Goal: Book appointment/travel/reservation

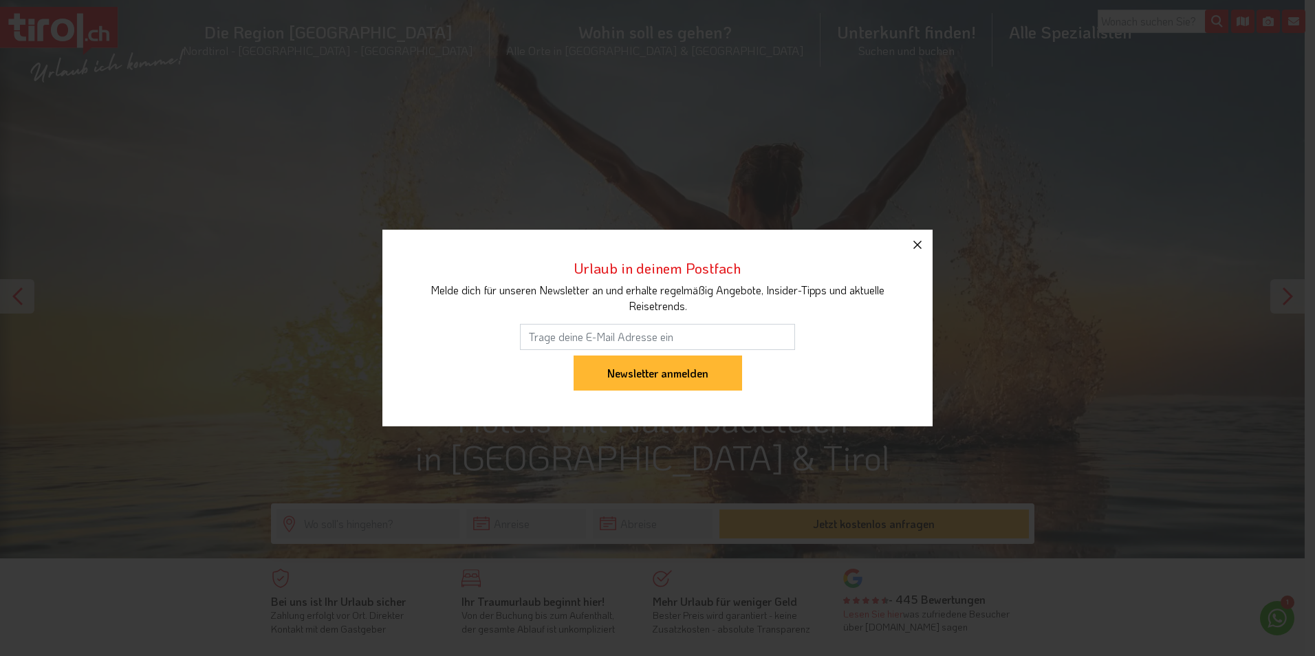
click at [918, 254] on button "button" at bounding box center [917, 245] width 30 height 30
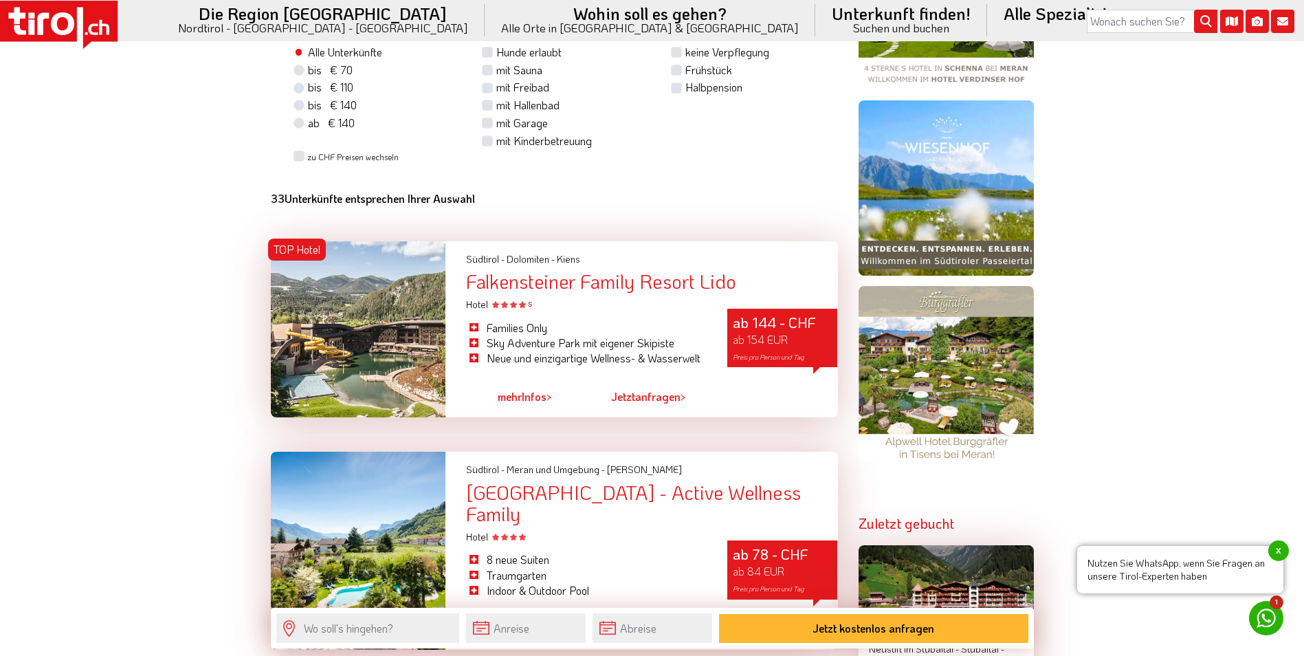
scroll to position [1169, 0]
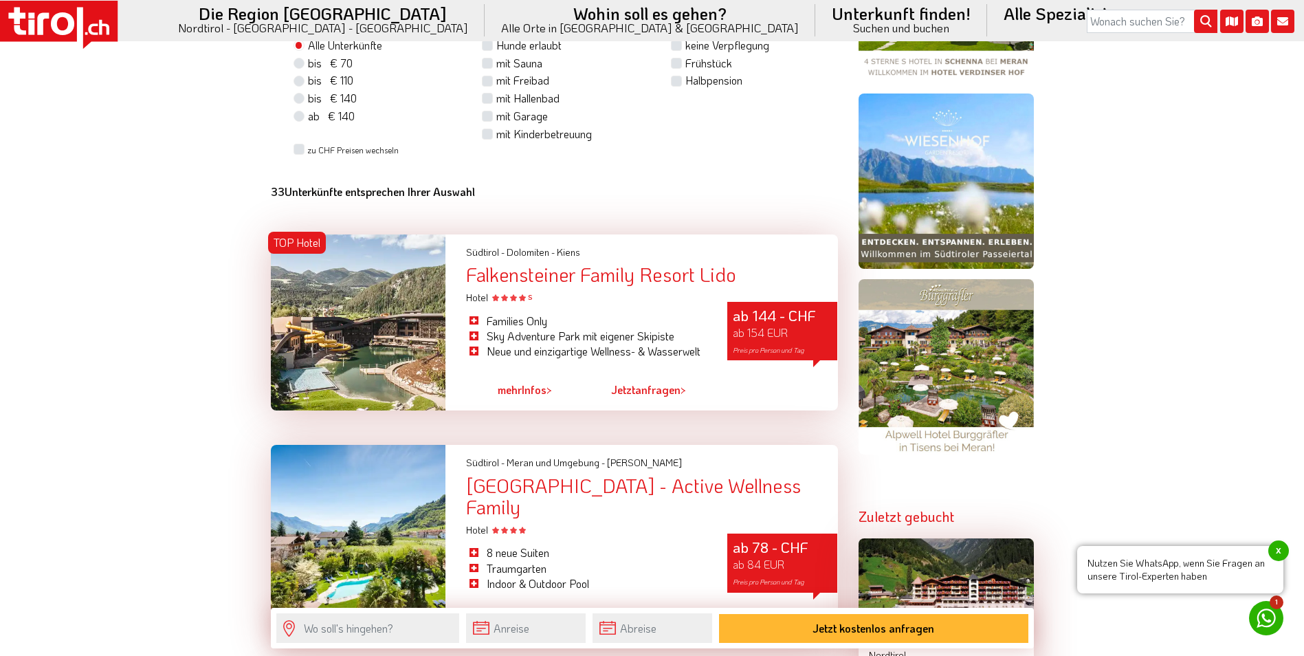
click at [610, 276] on div "Falkensteiner Family Resort Lido" at bounding box center [651, 274] width 371 height 21
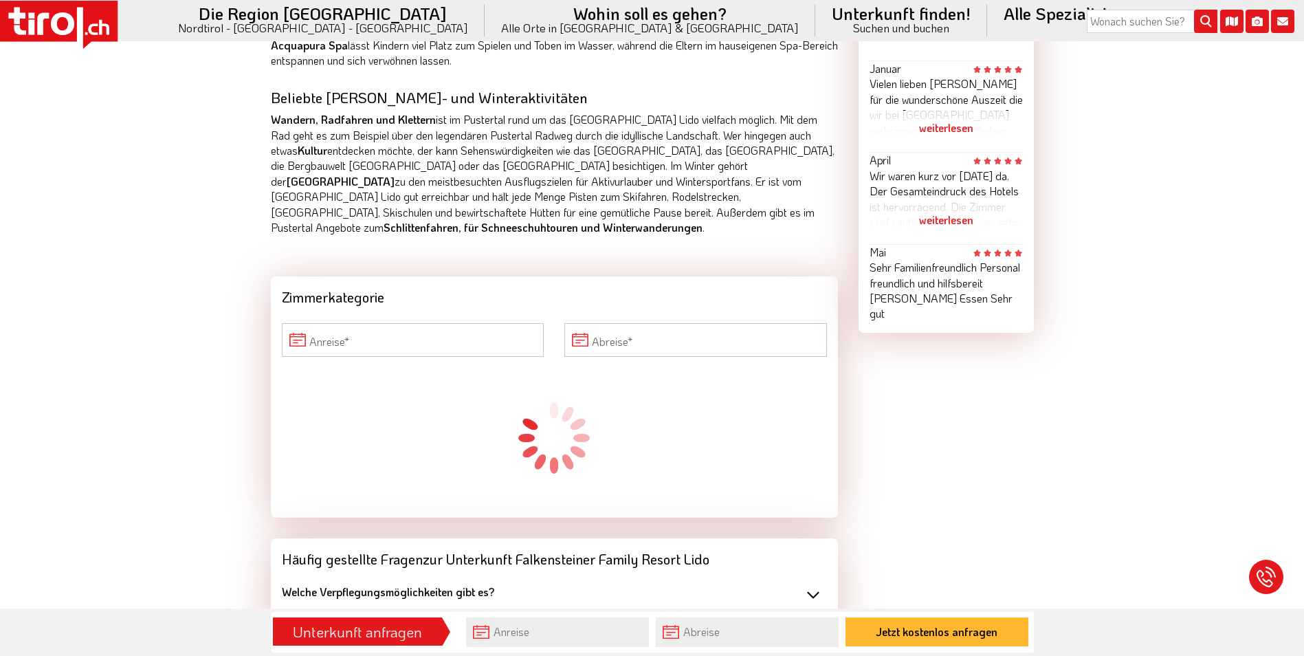
scroll to position [1031, 0]
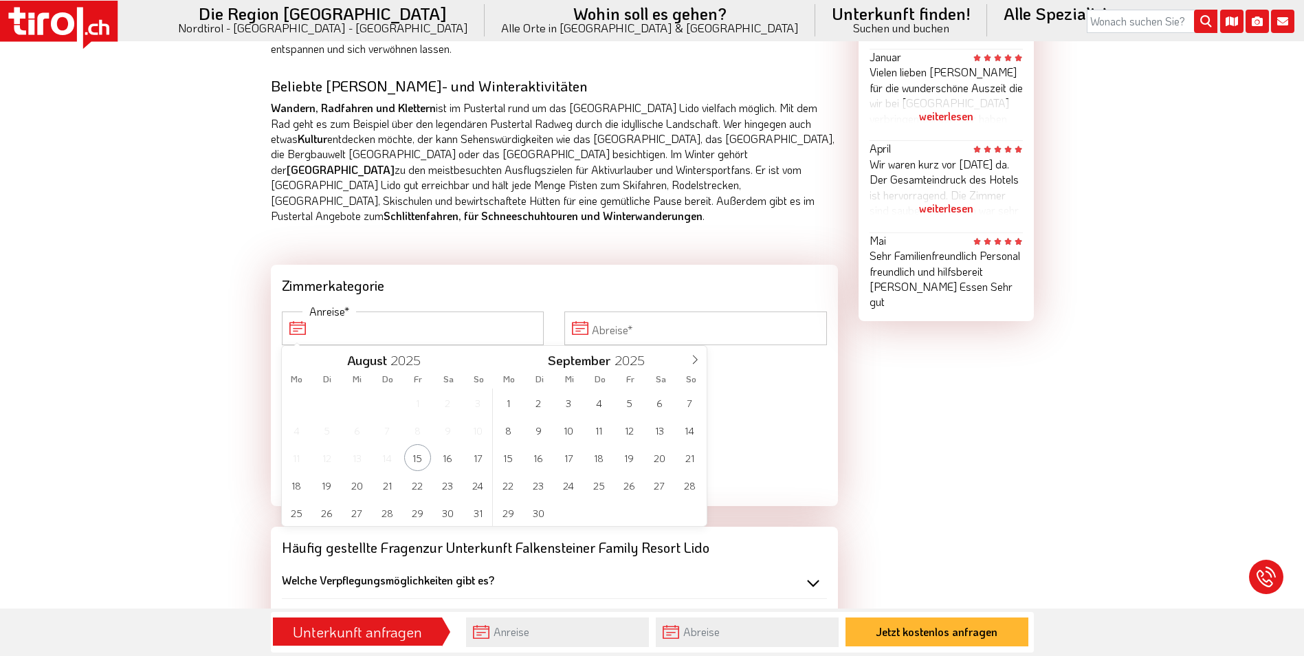
click at [392, 329] on input "Anreise" at bounding box center [413, 328] width 263 height 33
click at [297, 493] on span "18" at bounding box center [296, 485] width 27 height 27
click at [412, 495] on span "22" at bounding box center [417, 485] width 27 height 27
type input "18-08-2025"
type input "22-08-2025"
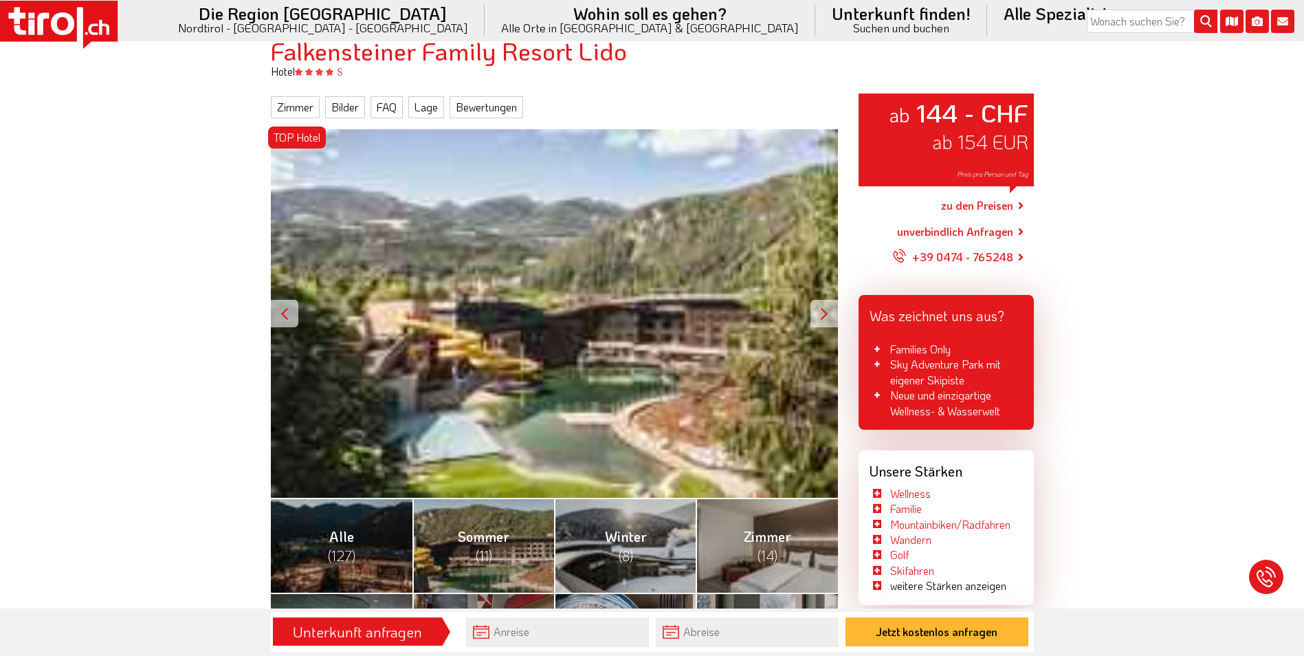
scroll to position [138, 0]
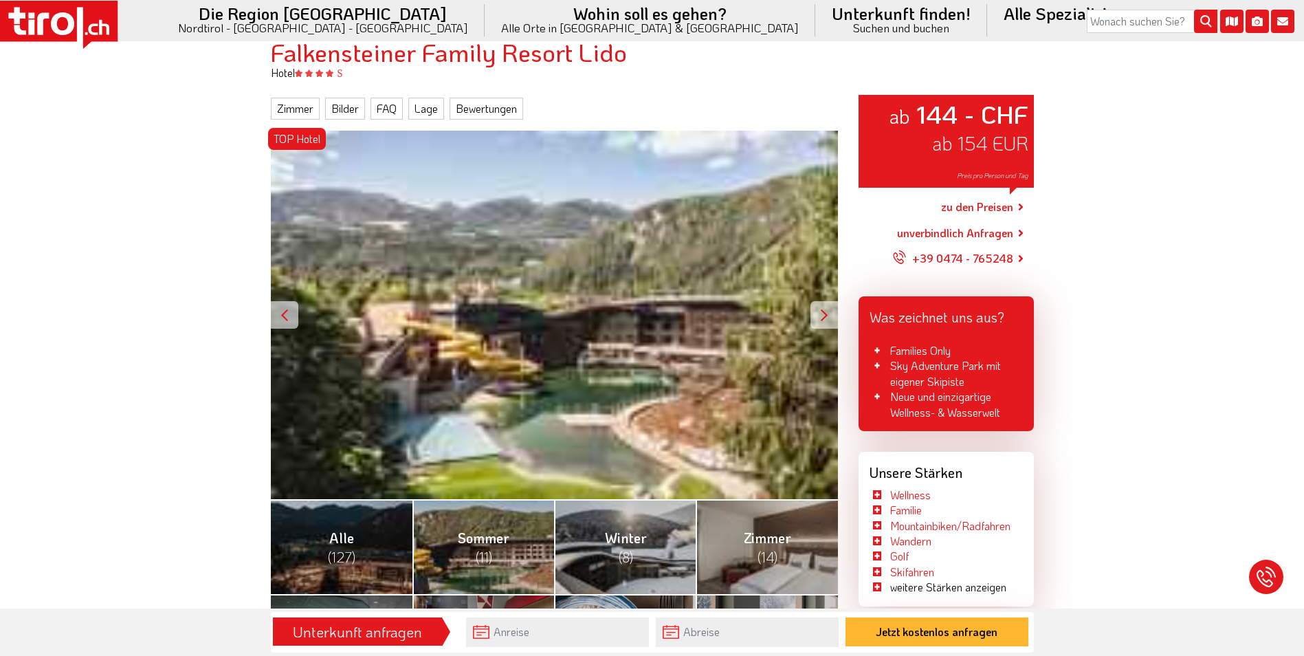
click at [819, 314] on div at bounding box center [825, 315] width 28 height 28
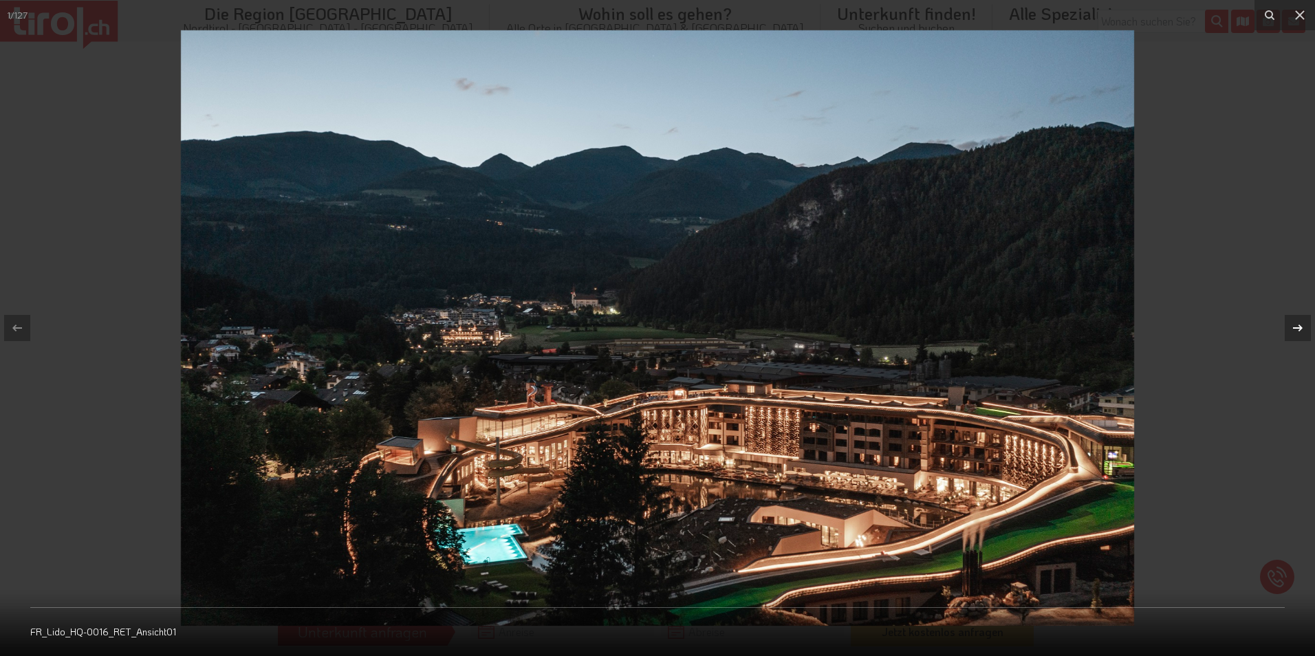
click at [1295, 331] on icon at bounding box center [1297, 328] width 17 height 17
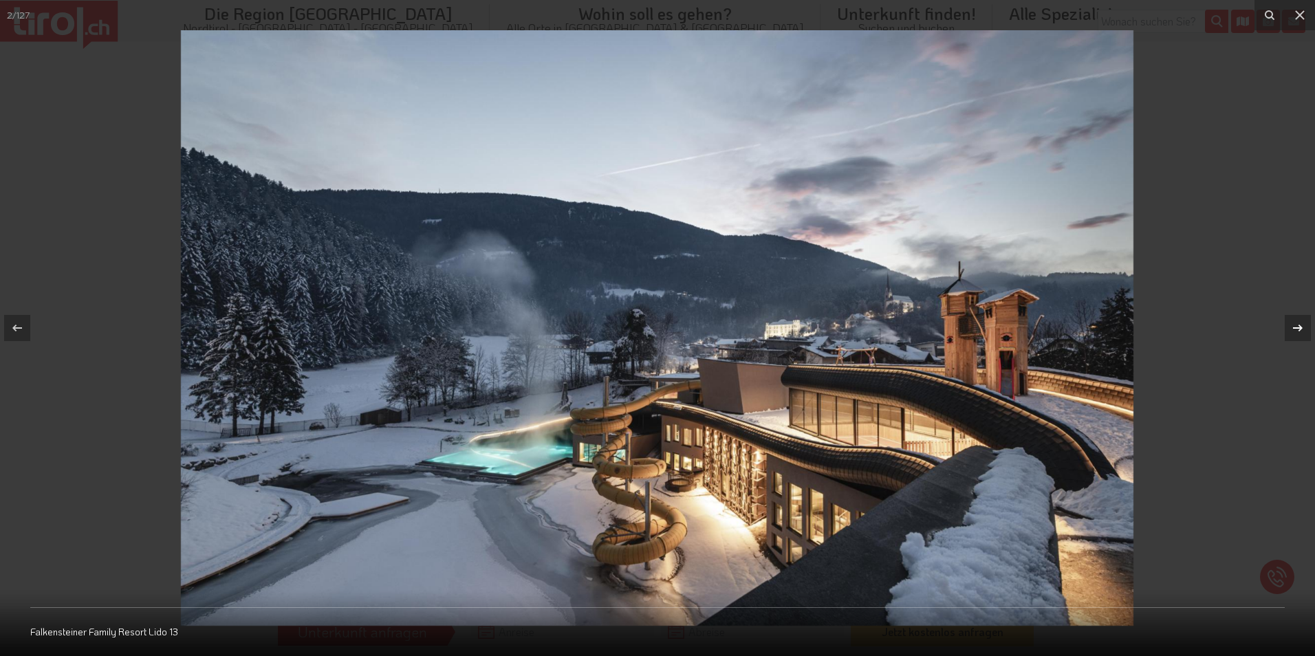
click at [1295, 331] on icon at bounding box center [1297, 328] width 17 height 17
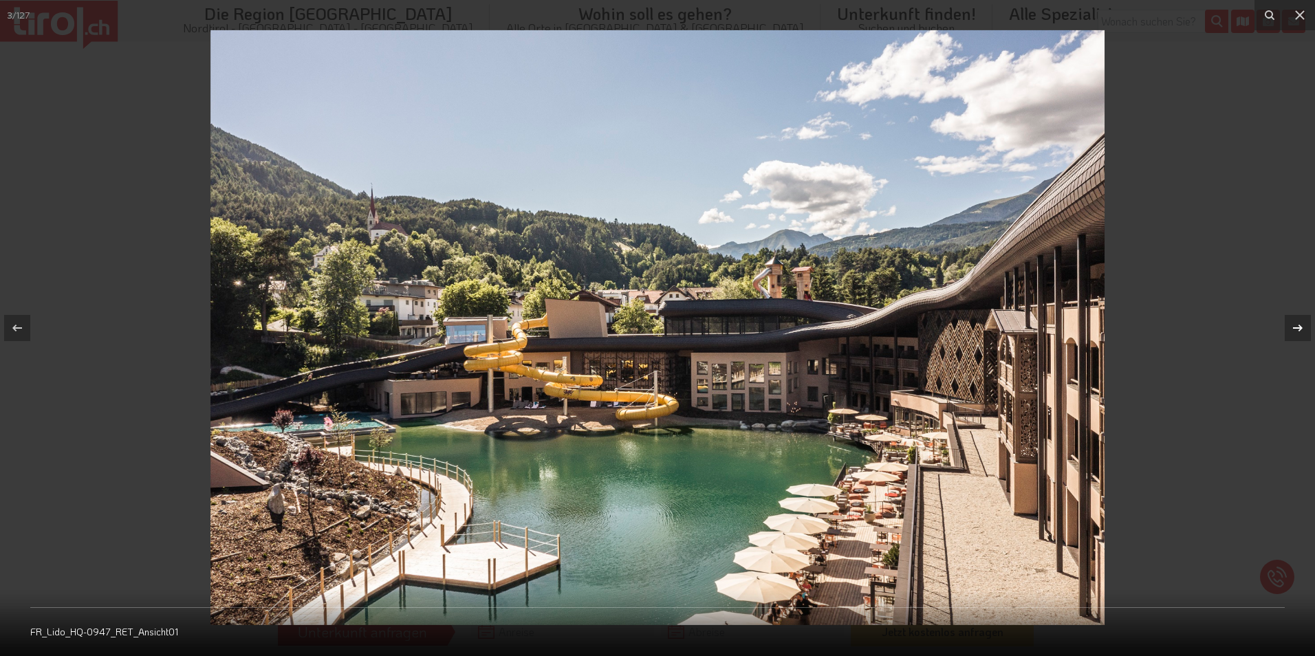
click at [1295, 331] on icon at bounding box center [1297, 328] width 17 height 17
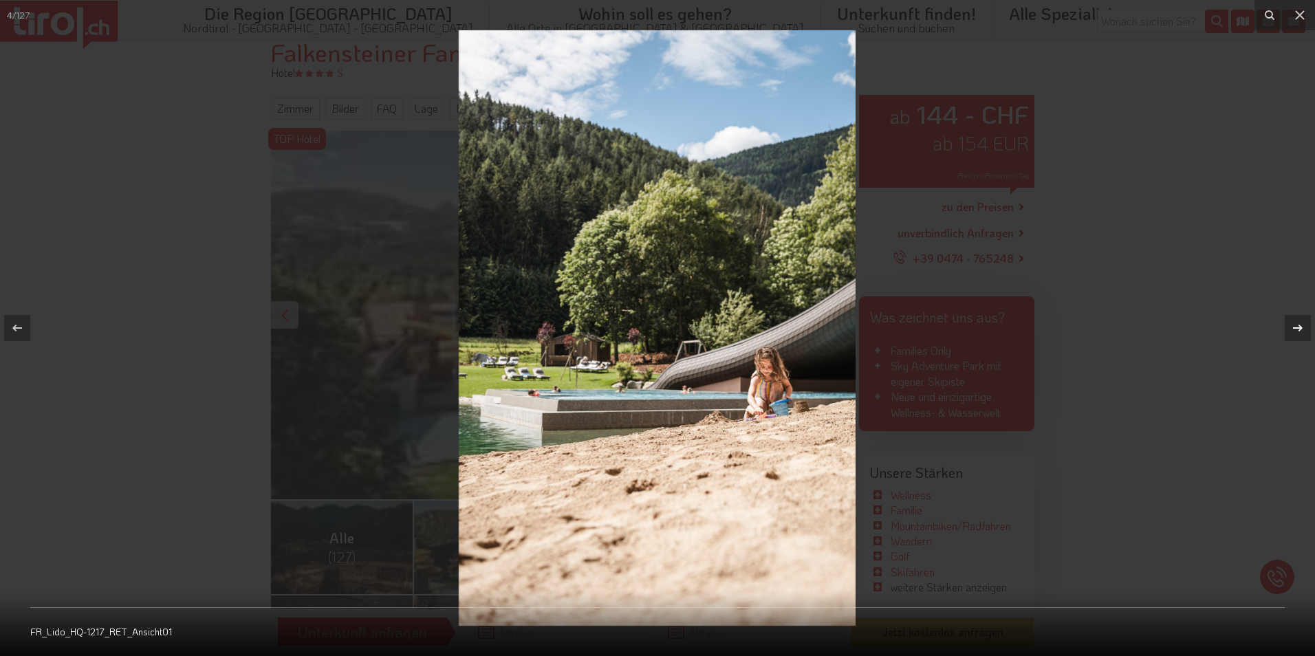
click at [1295, 331] on icon at bounding box center [1297, 328] width 17 height 17
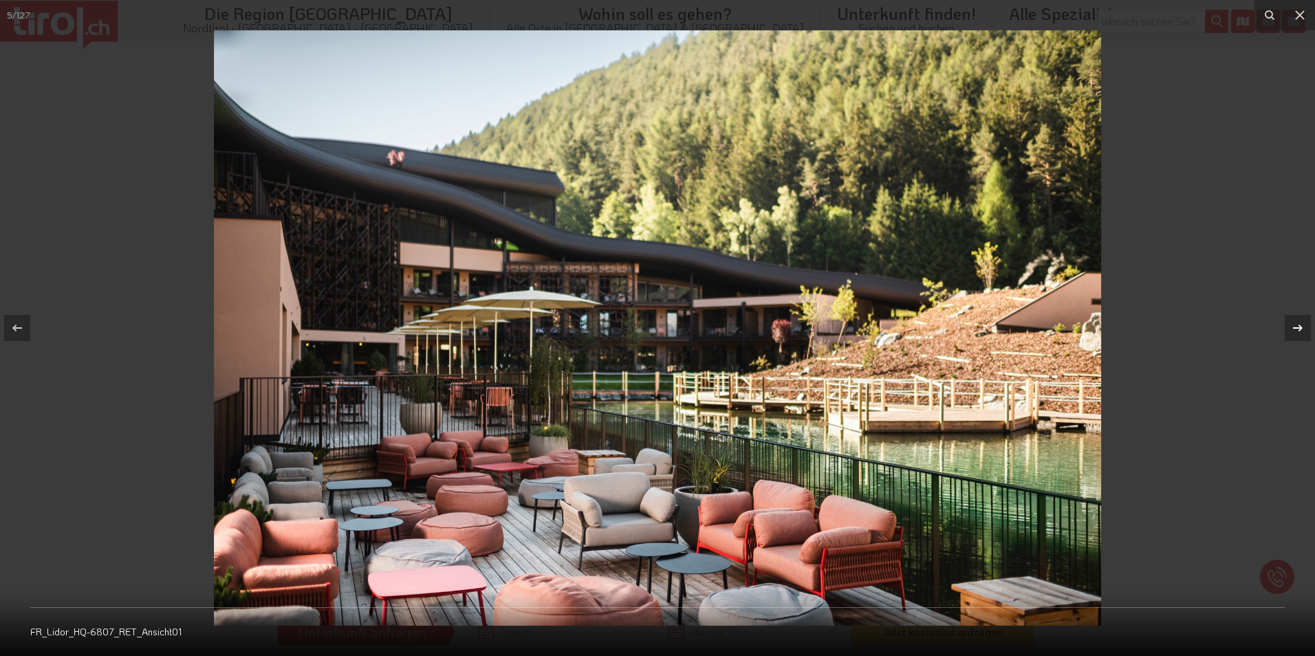
click at [1295, 331] on icon at bounding box center [1297, 328] width 17 height 17
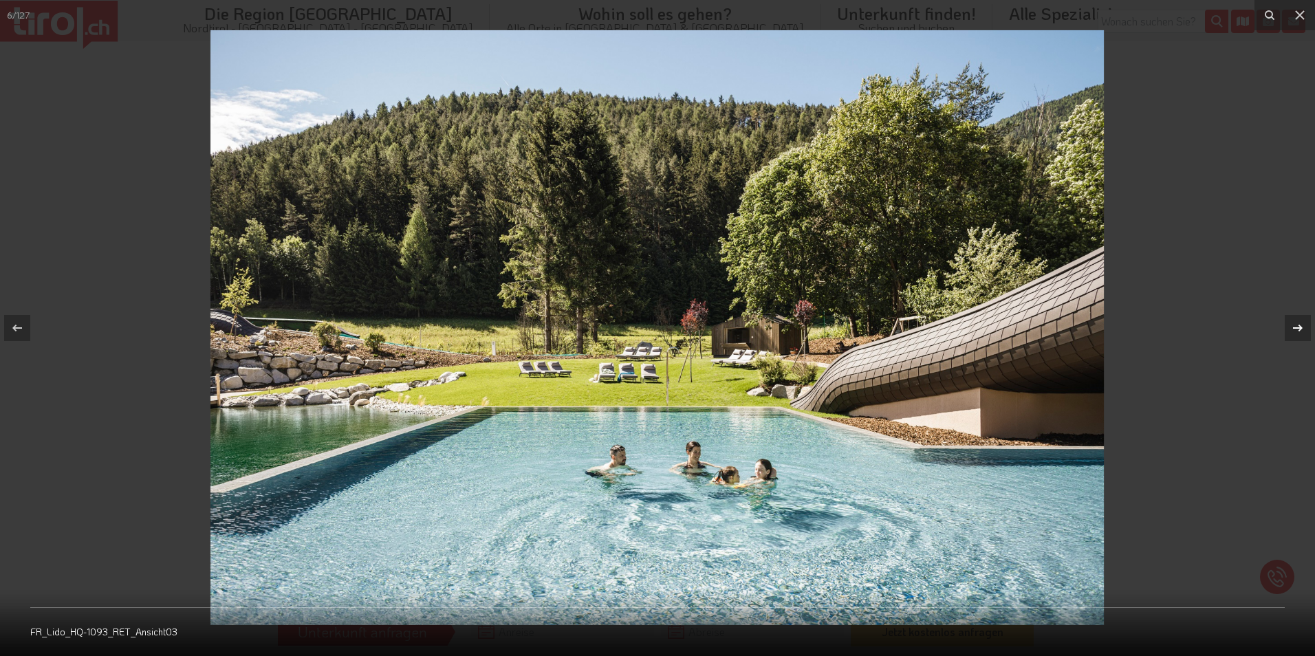
click at [1295, 331] on icon at bounding box center [1297, 328] width 17 height 17
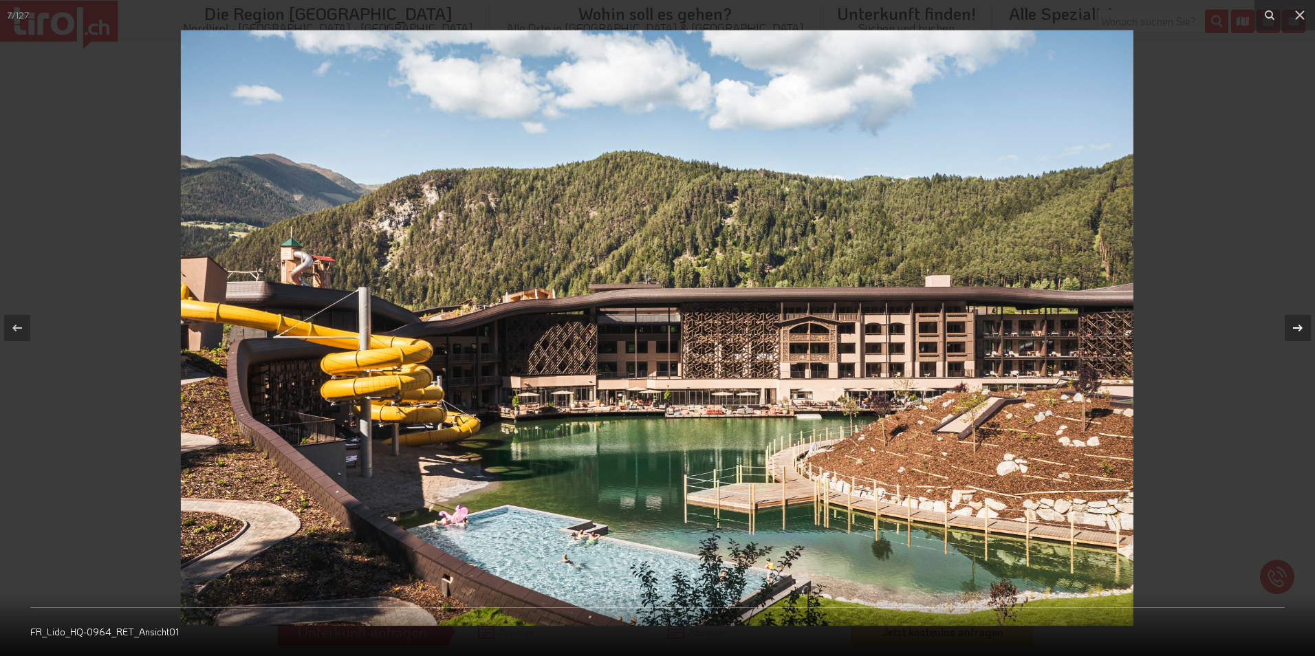
click at [1295, 331] on icon at bounding box center [1297, 328] width 17 height 17
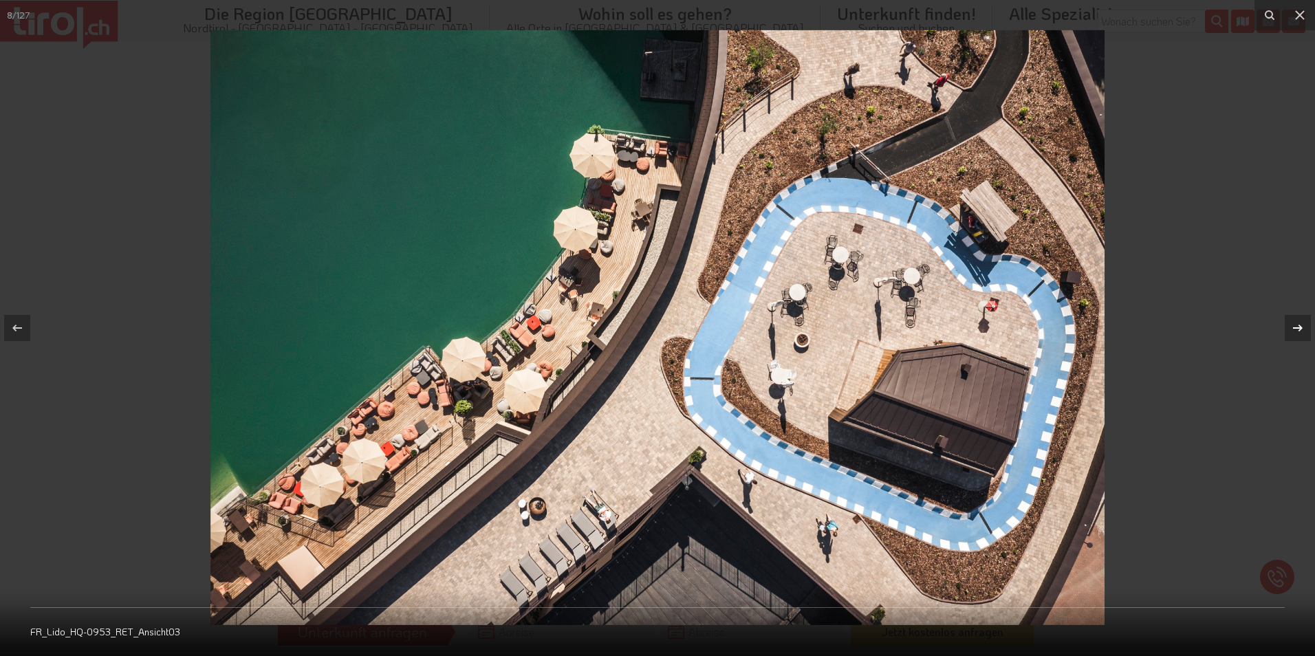
click at [1295, 331] on icon at bounding box center [1297, 328] width 17 height 17
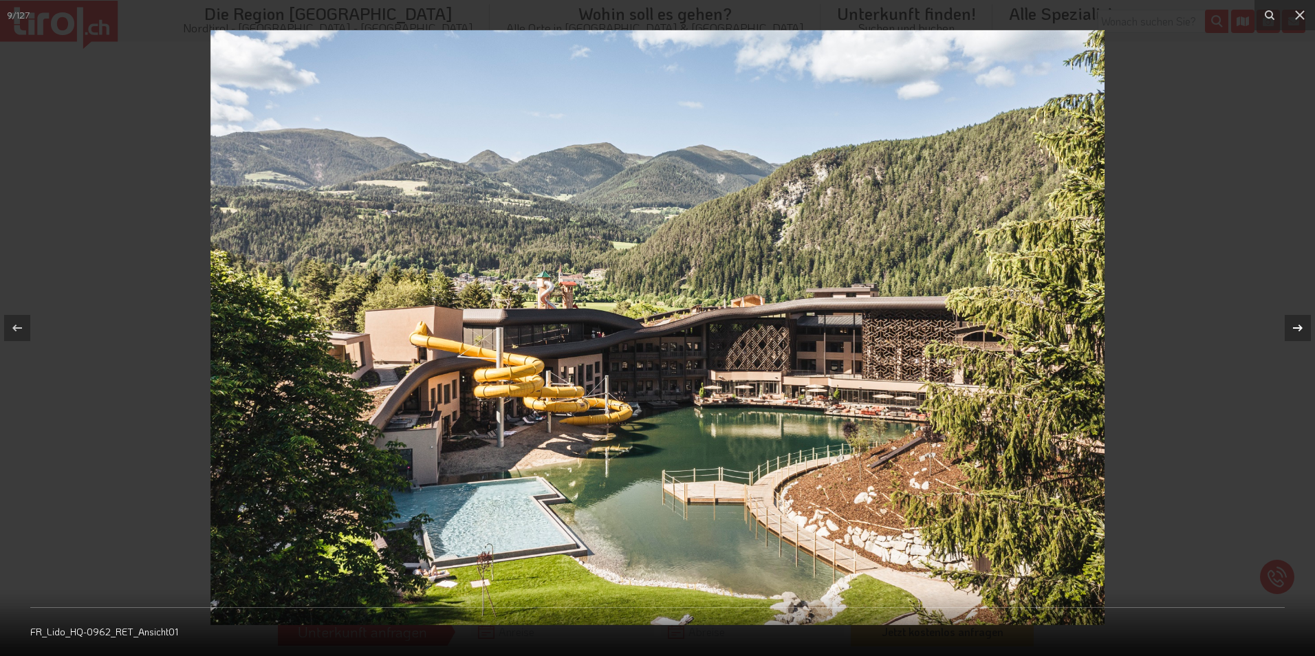
click at [1295, 331] on icon at bounding box center [1297, 328] width 17 height 17
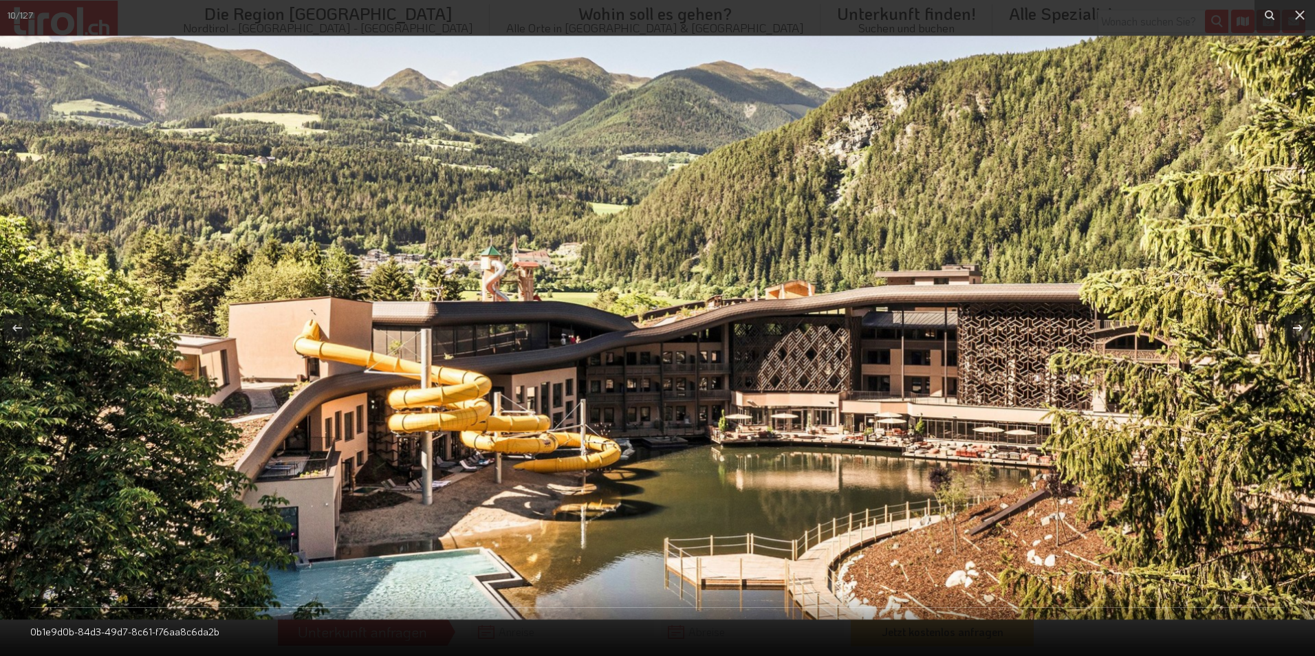
click at [1295, 331] on icon at bounding box center [1297, 328] width 17 height 17
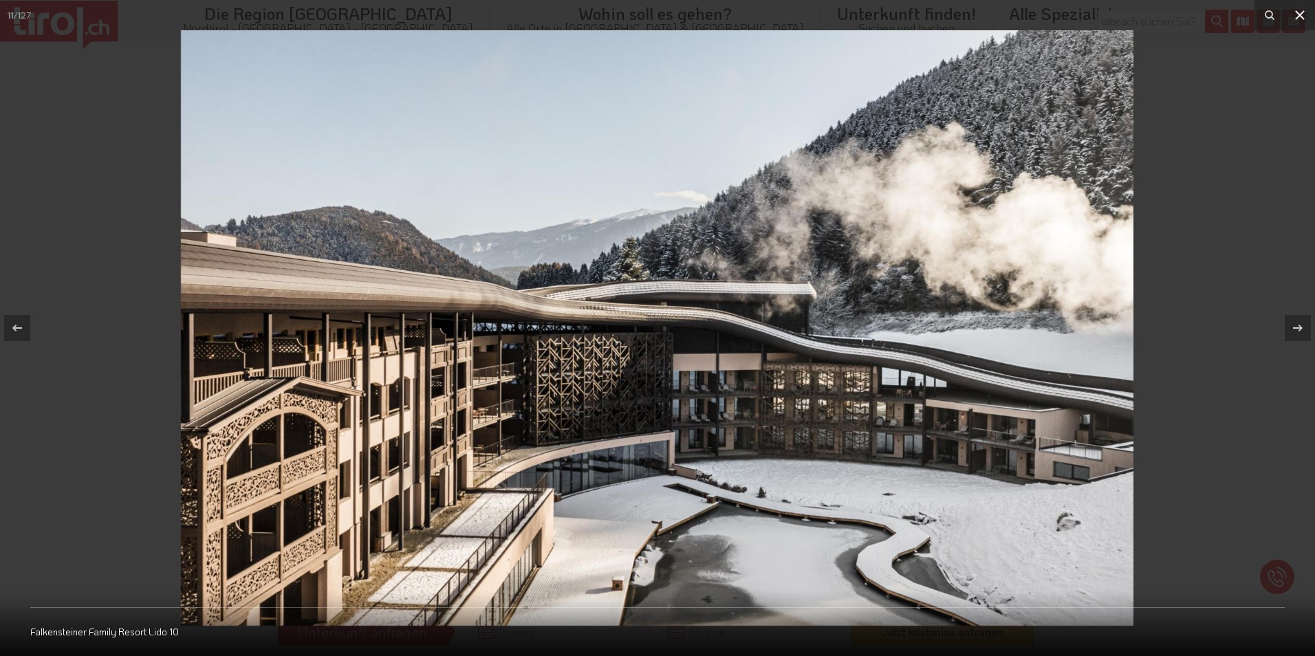
click at [1302, 20] on icon at bounding box center [1299, 15] width 17 height 17
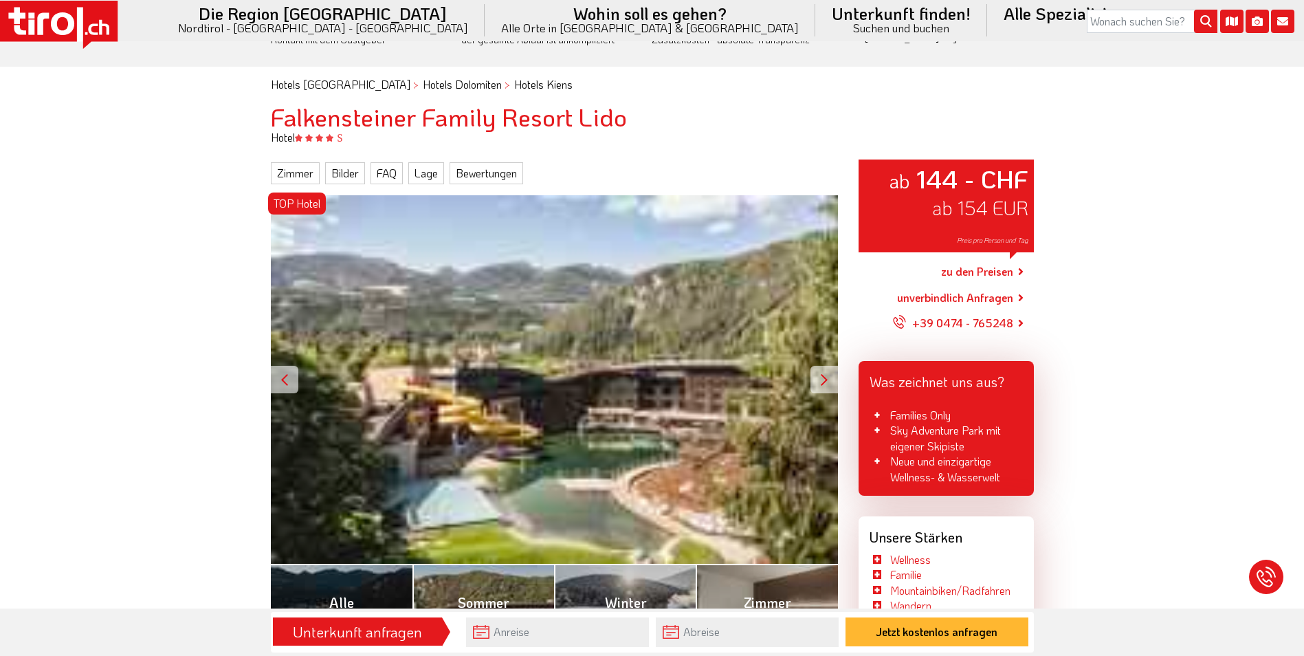
scroll to position [69, 0]
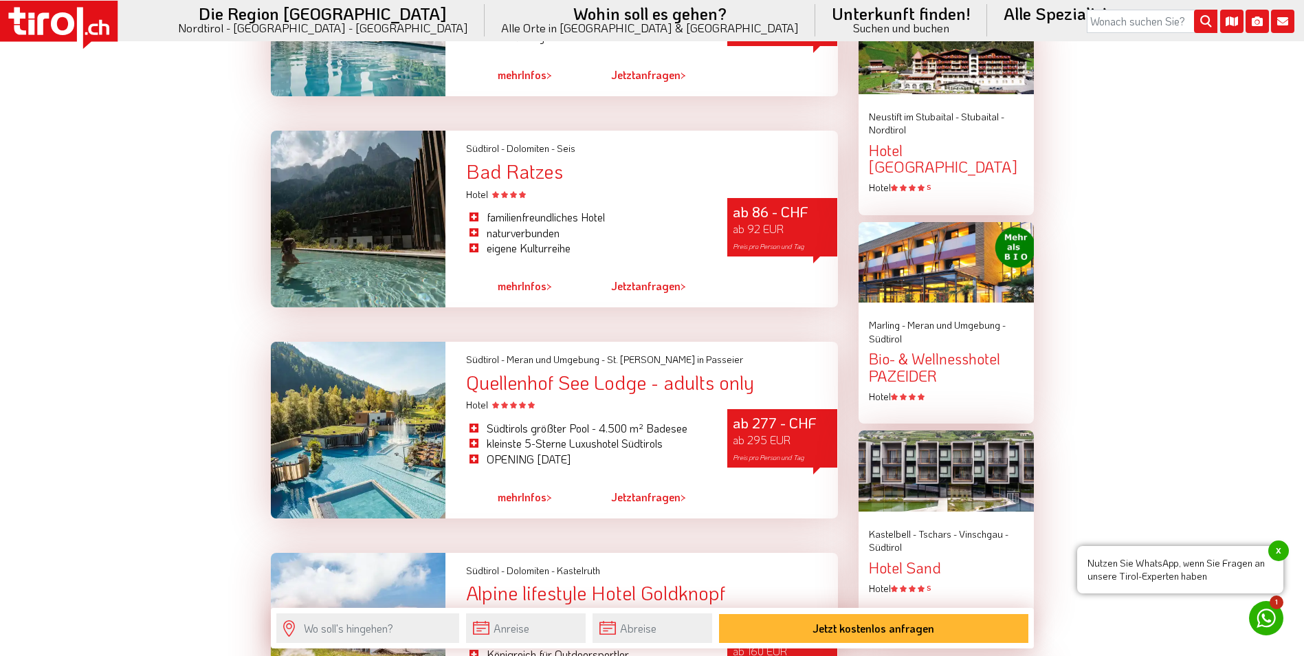
scroll to position [1719, 0]
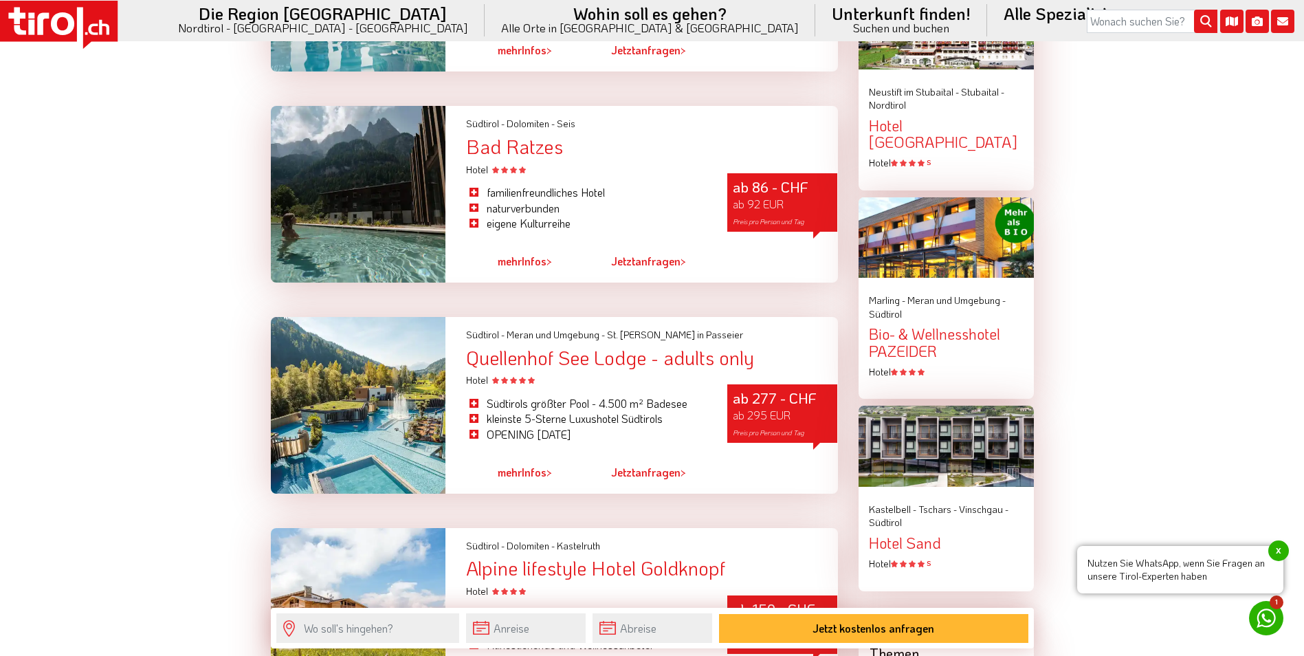
click at [529, 362] on div "Quellenhof See Lodge - adults only" at bounding box center [651, 357] width 371 height 21
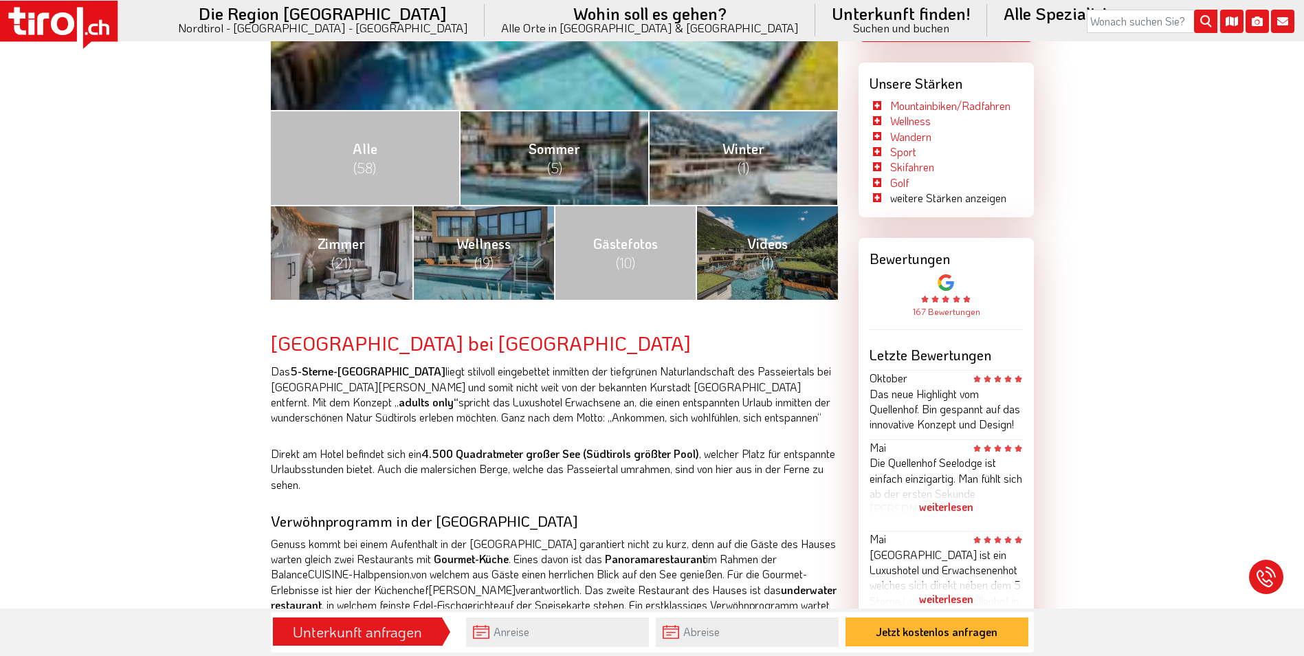
scroll to position [344, 0]
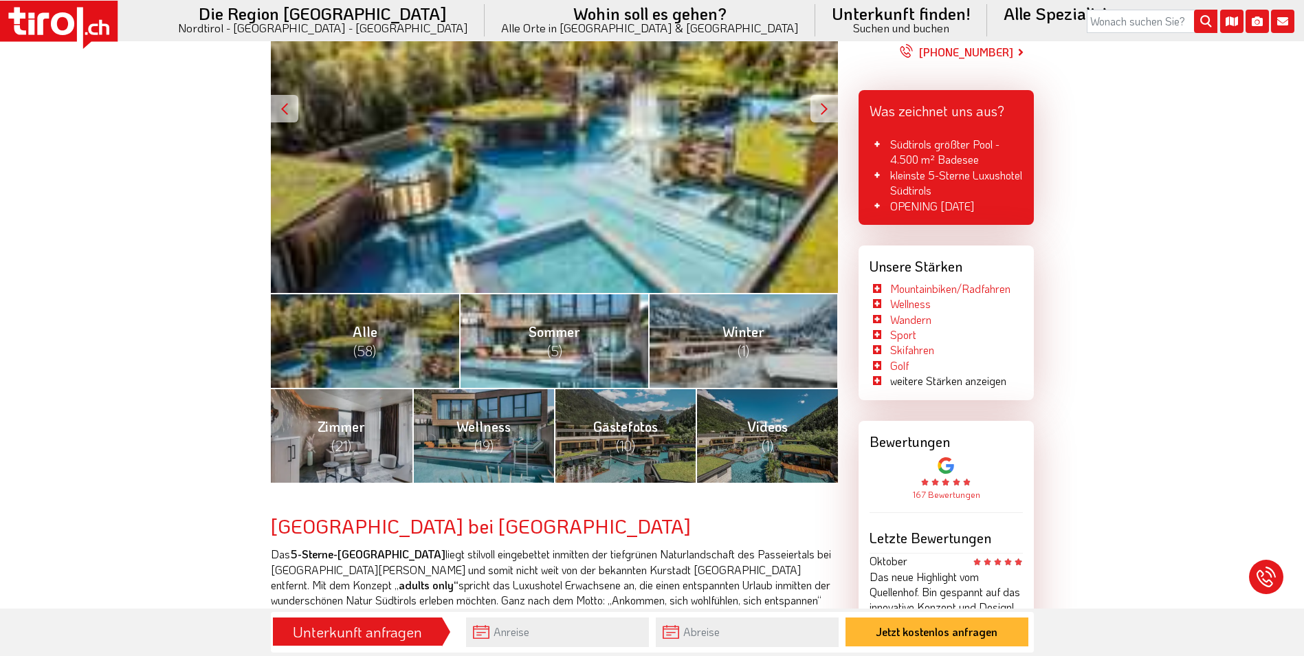
click at [593, 345] on link "Sommer (5)" at bounding box center [553, 340] width 189 height 95
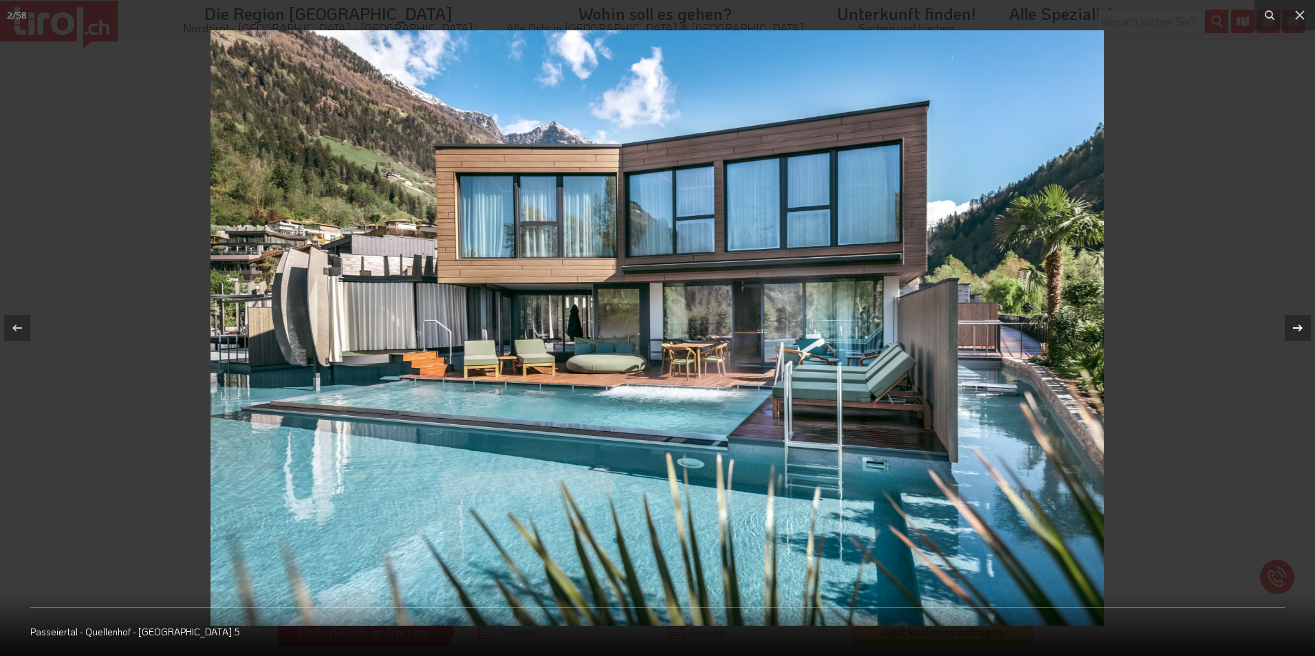
click at [1304, 325] on icon at bounding box center [1297, 328] width 17 height 17
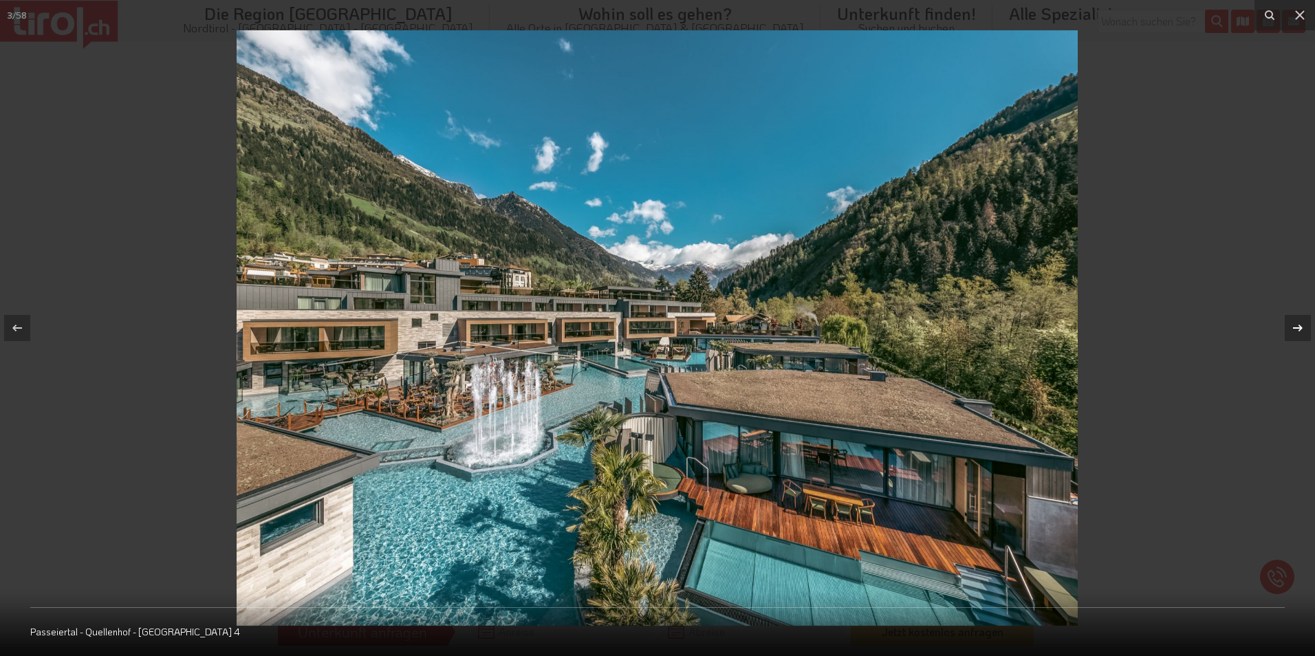
click at [1304, 325] on icon at bounding box center [1297, 328] width 17 height 17
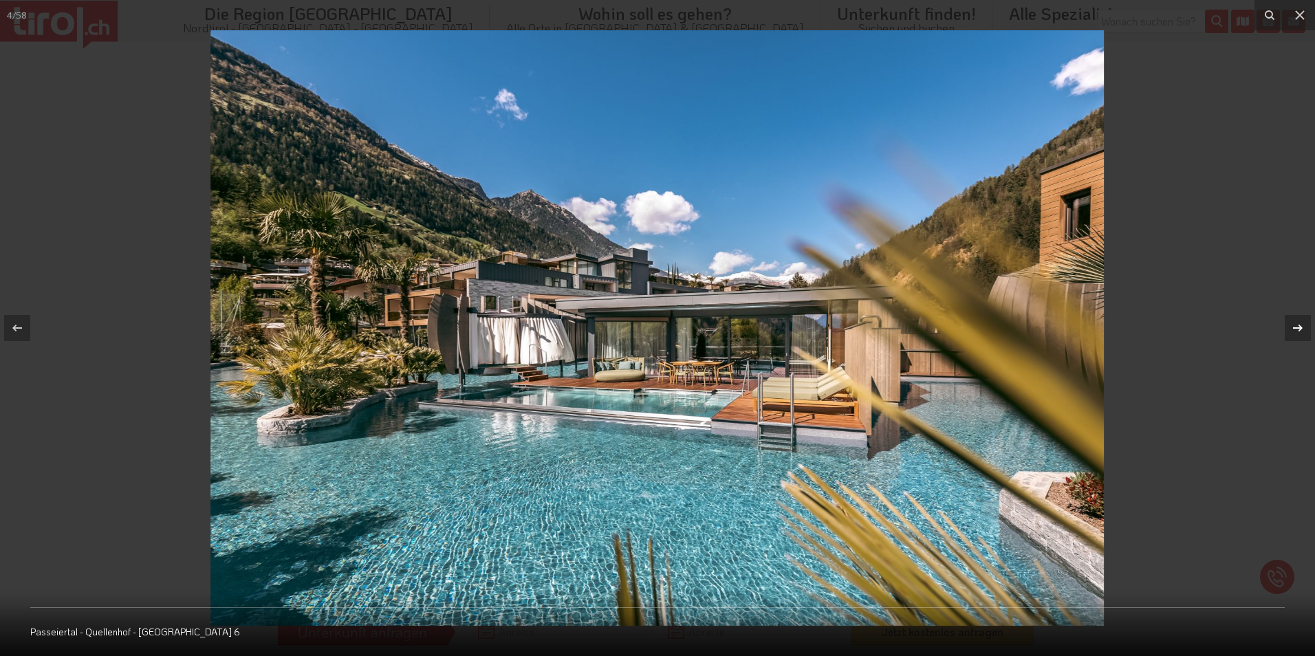
click at [1304, 325] on icon at bounding box center [1297, 328] width 17 height 17
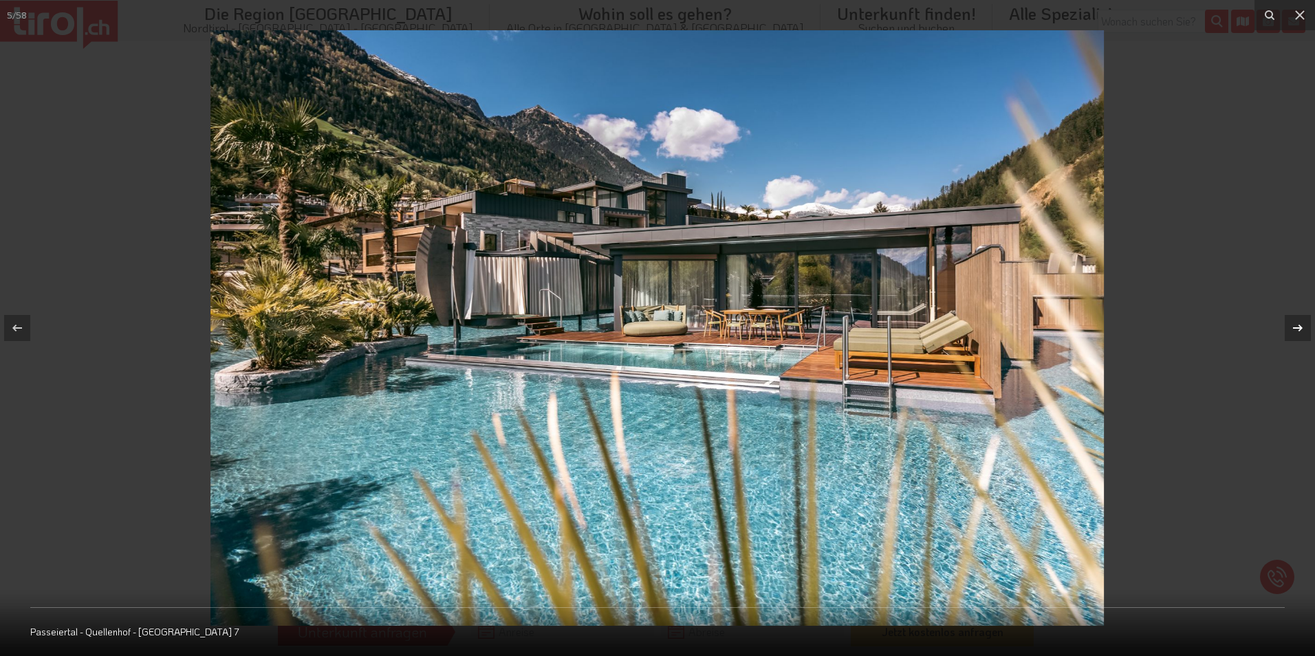
click at [1304, 325] on icon at bounding box center [1297, 328] width 17 height 17
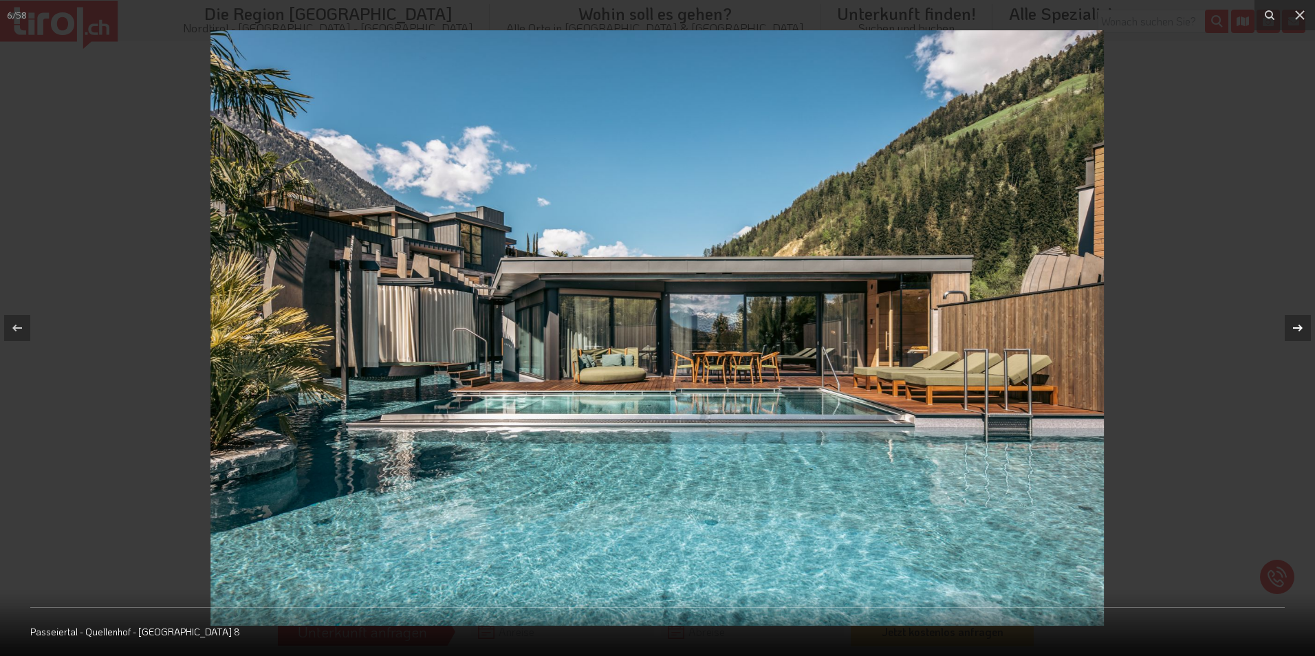
click at [1304, 325] on icon at bounding box center [1297, 328] width 17 height 17
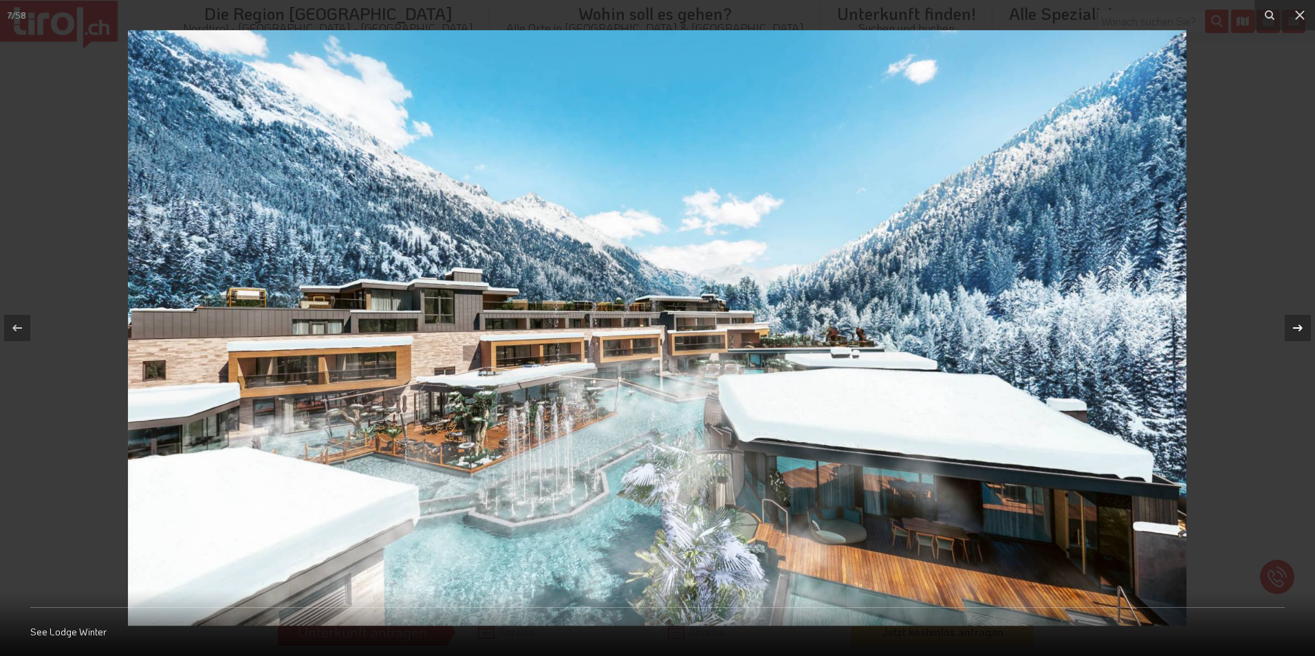
click at [1304, 325] on icon at bounding box center [1297, 328] width 17 height 17
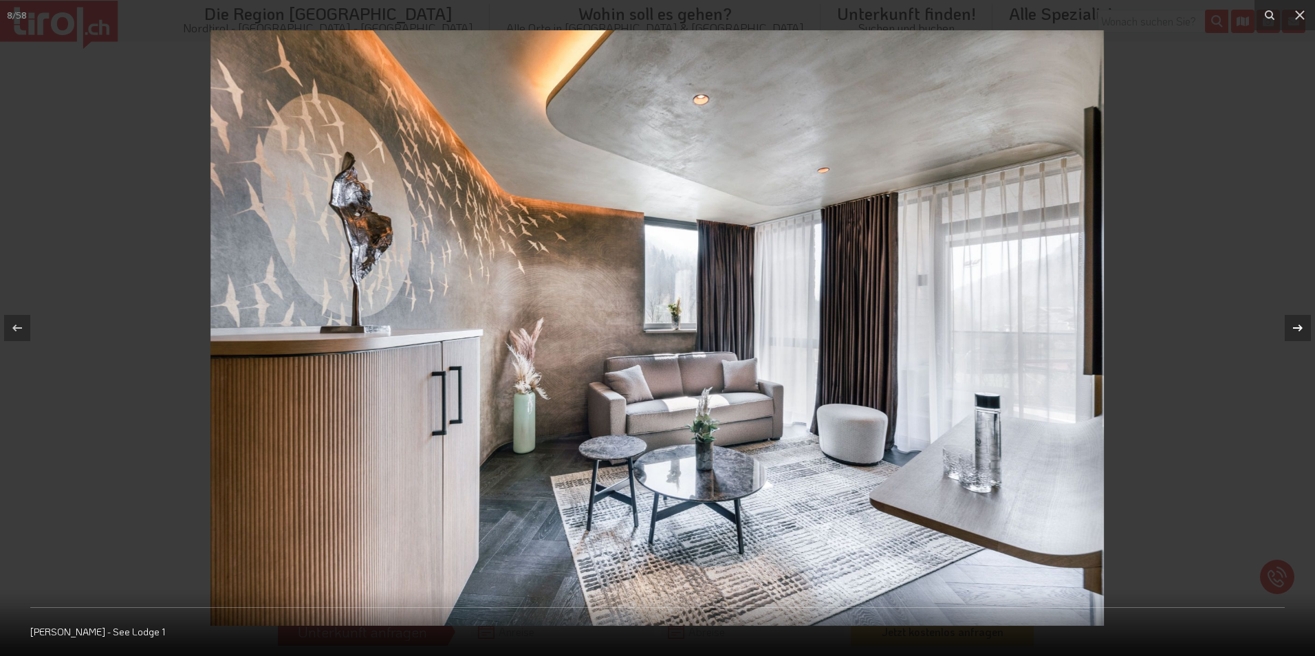
click at [1304, 325] on icon at bounding box center [1297, 328] width 17 height 17
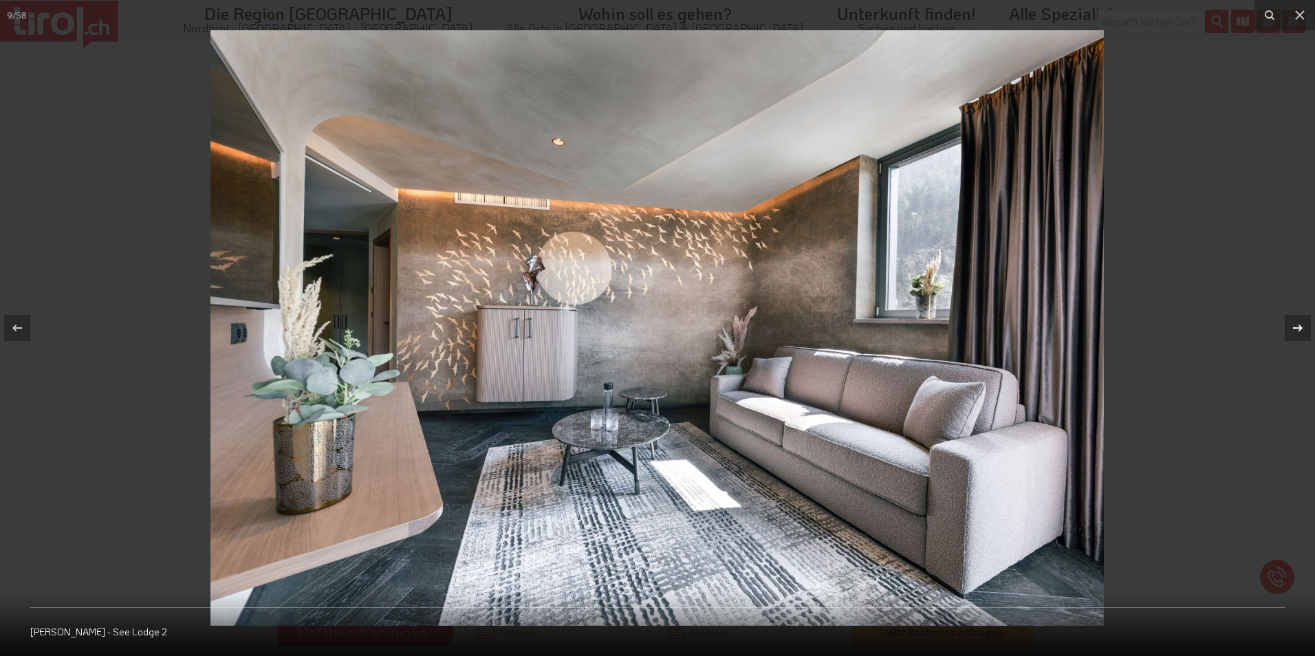
click at [1304, 325] on icon at bounding box center [1297, 328] width 17 height 17
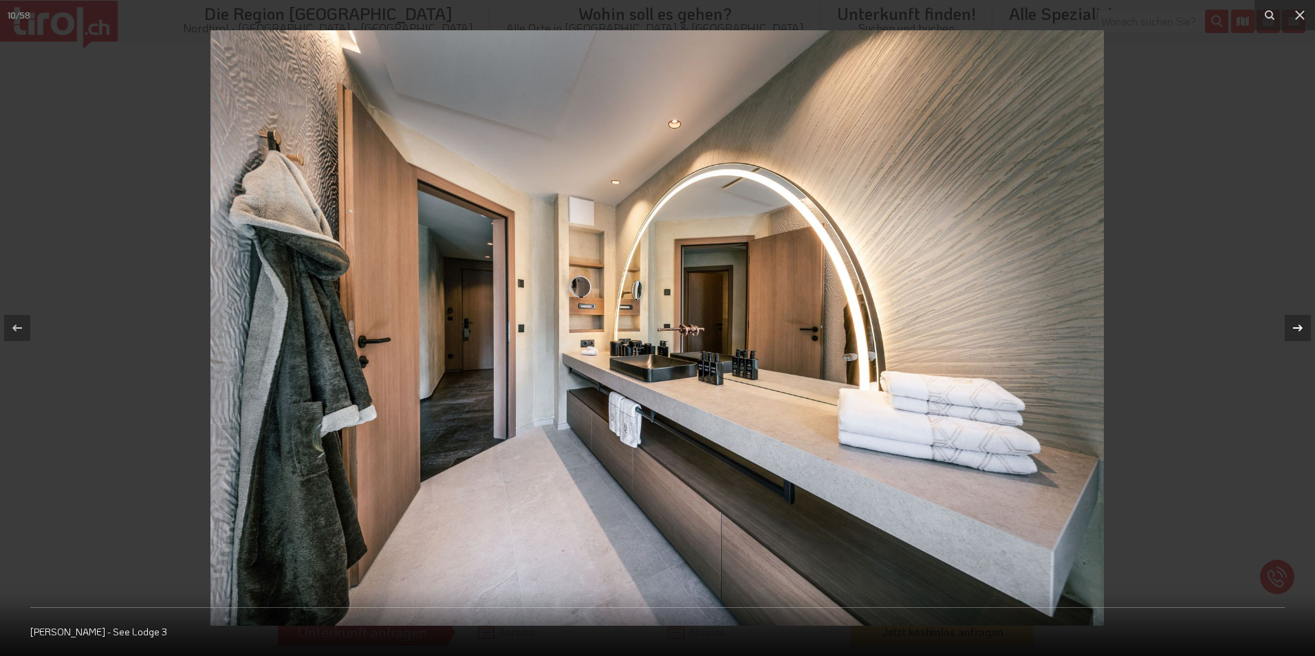
click at [1304, 325] on icon at bounding box center [1297, 328] width 17 height 17
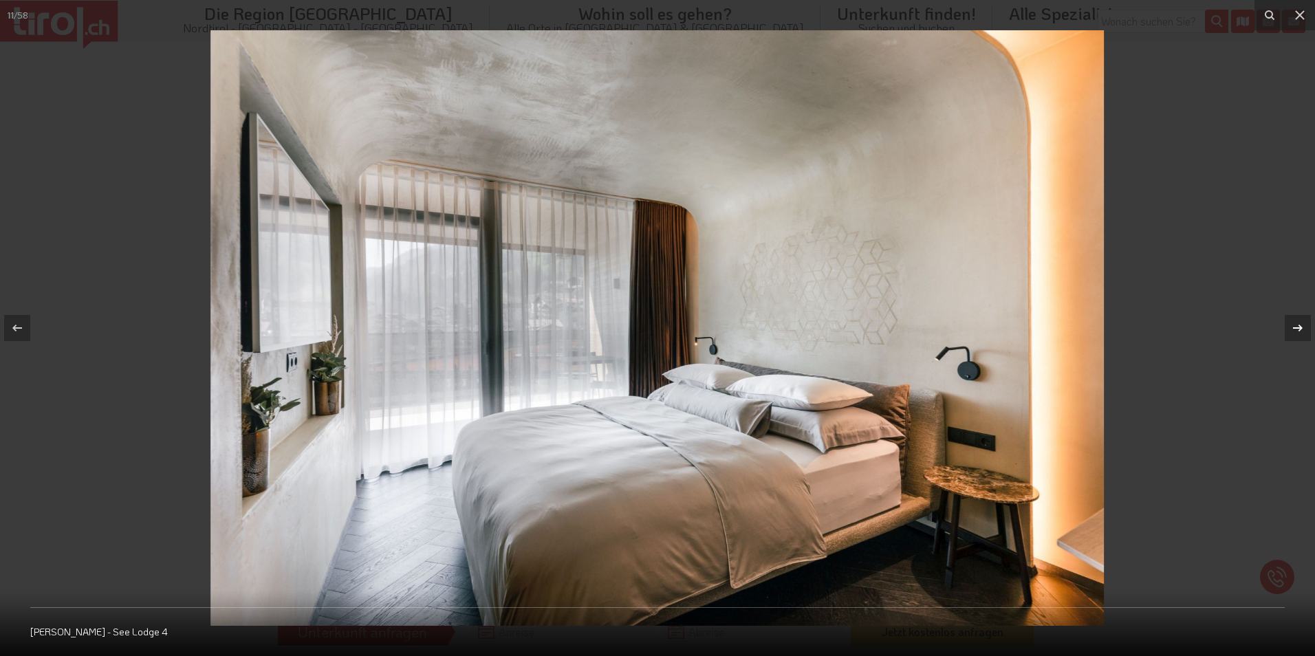
click at [1304, 325] on icon at bounding box center [1297, 328] width 17 height 17
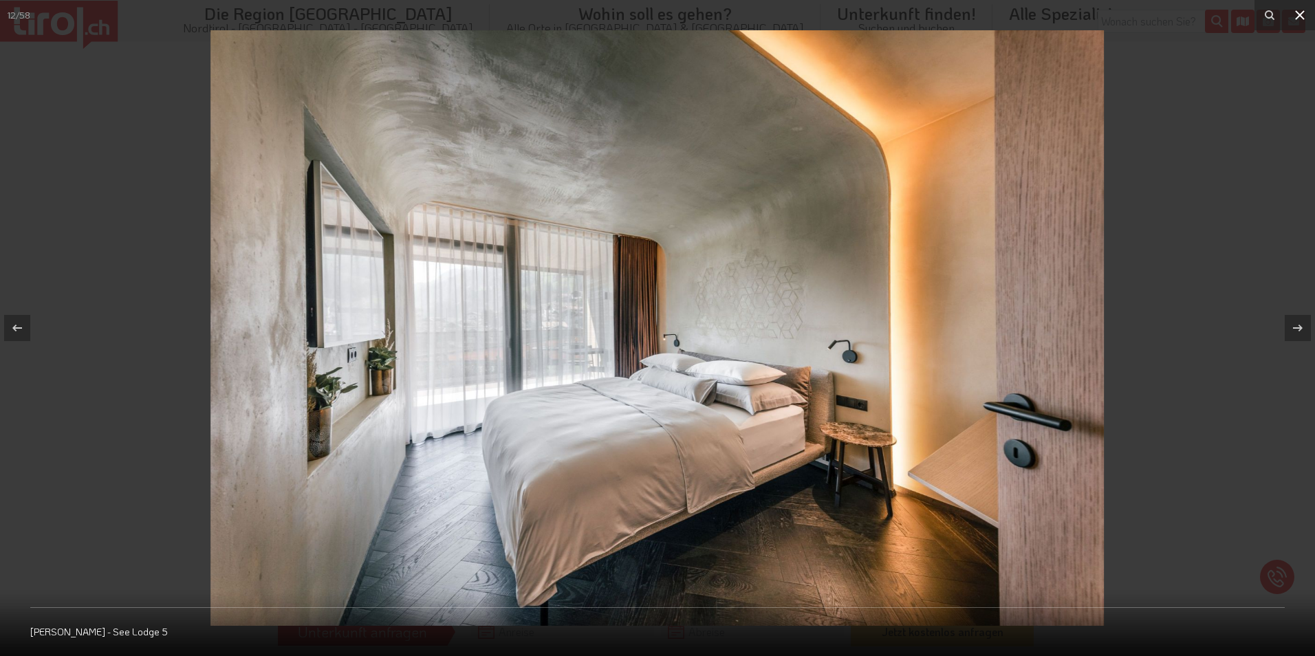
click at [1304, 16] on icon at bounding box center [1299, 15] width 17 height 17
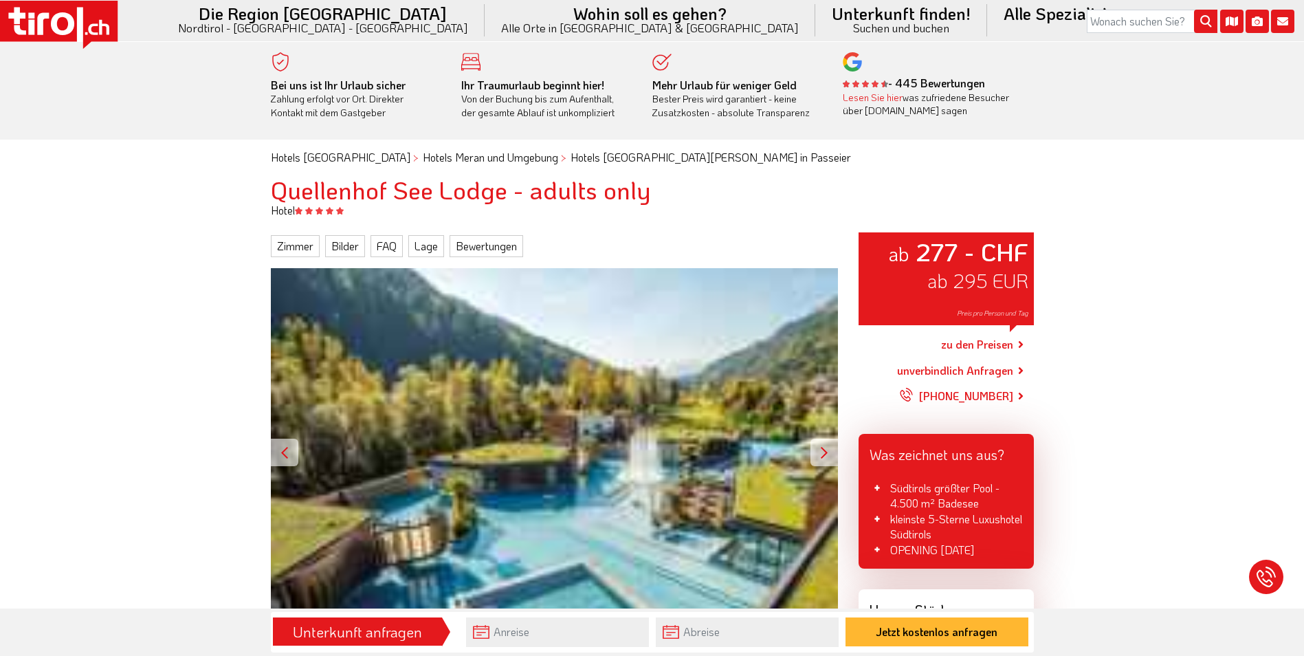
scroll to position [69, 0]
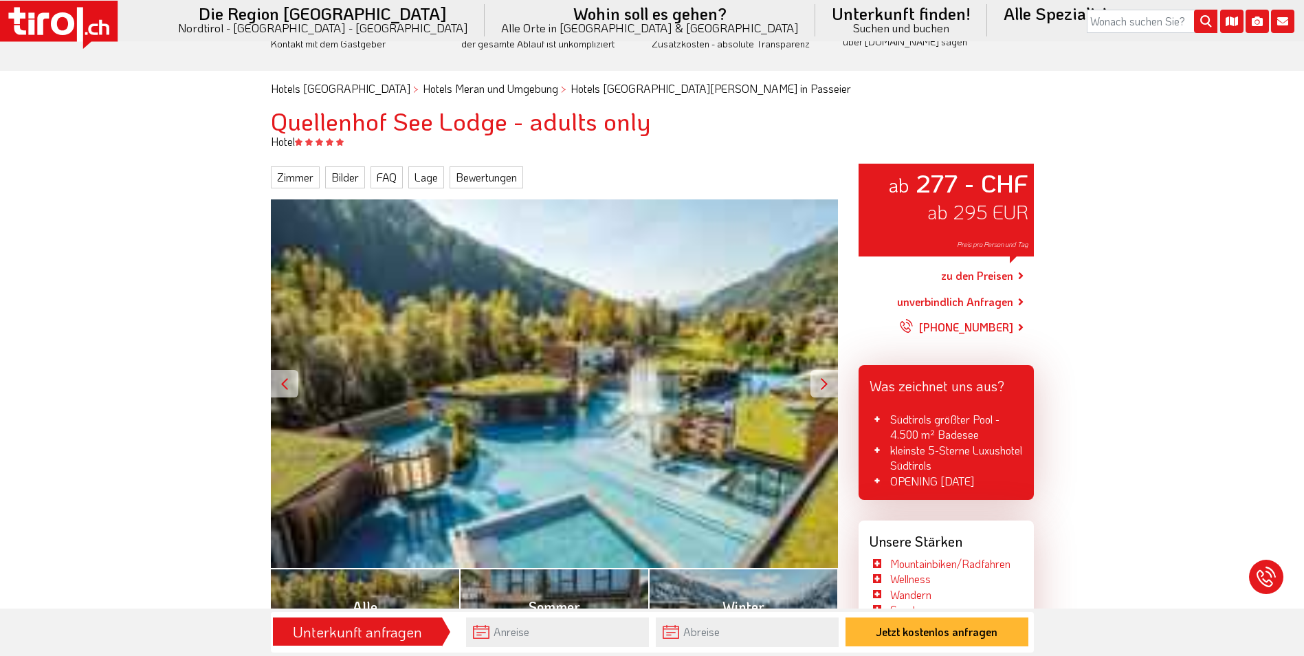
click at [619, 299] on div "ab 277 - CHF ab 295 EUR Preis pro Person und Tag" at bounding box center [554, 383] width 567 height 369
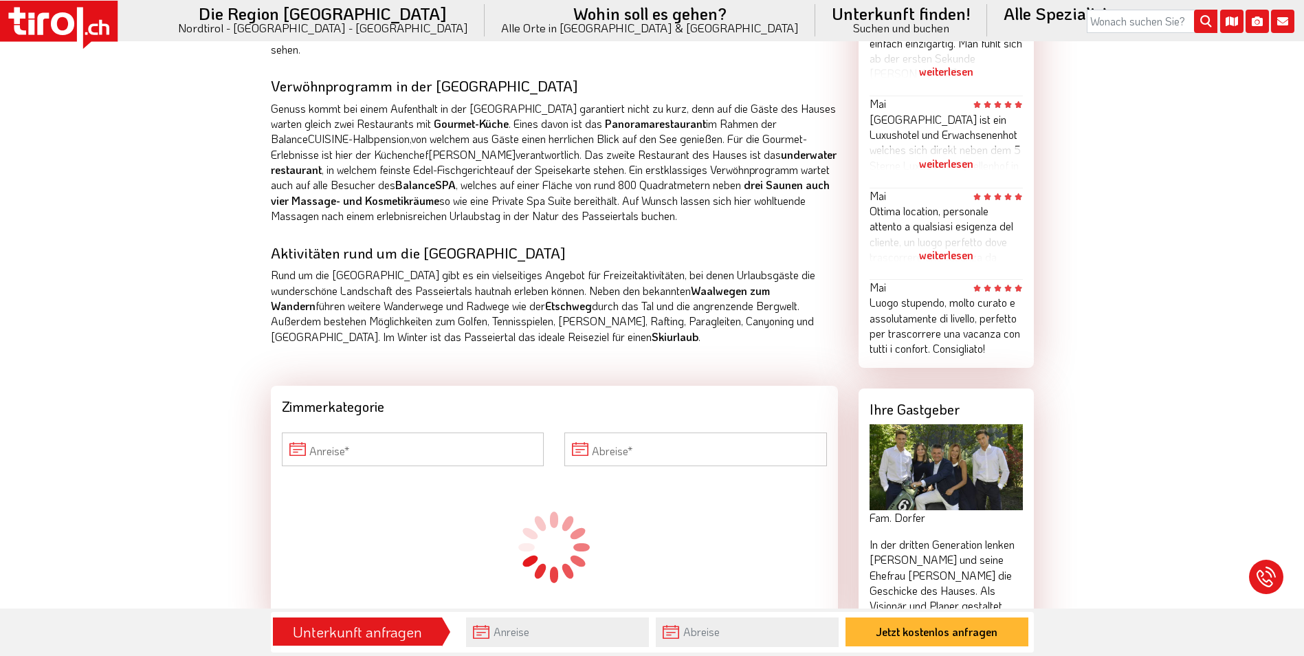
scroll to position [1031, 0]
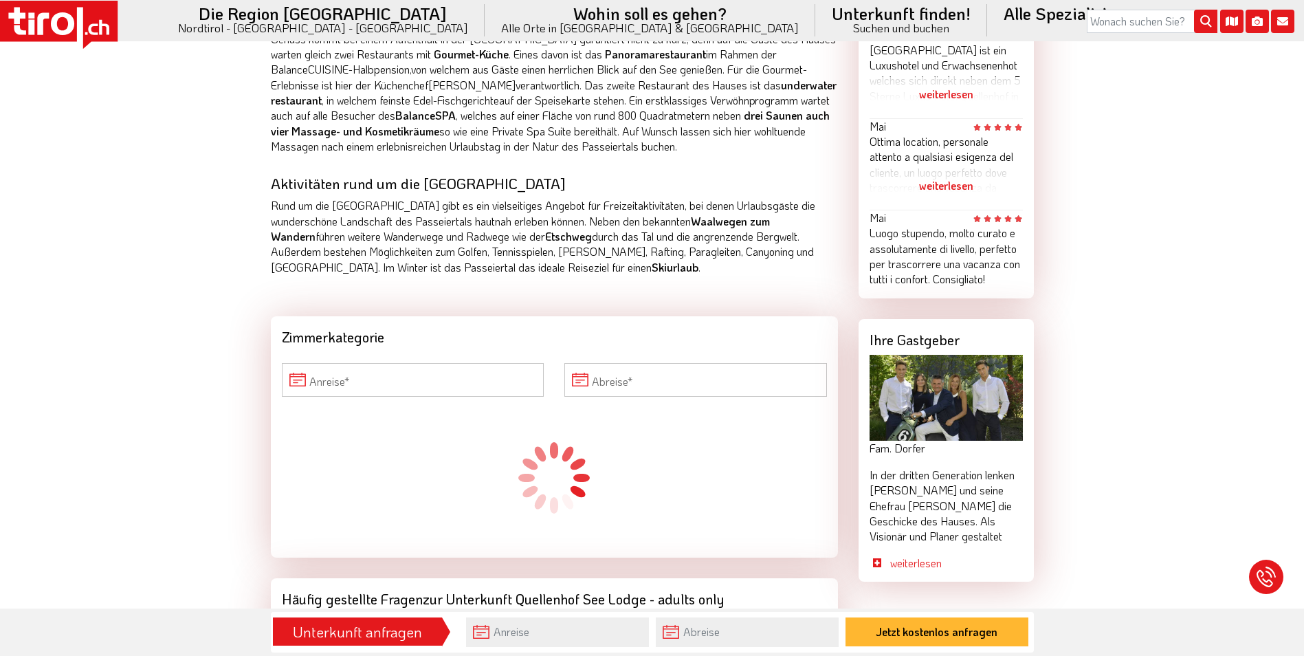
click at [958, 415] on img at bounding box center [946, 398] width 153 height 87
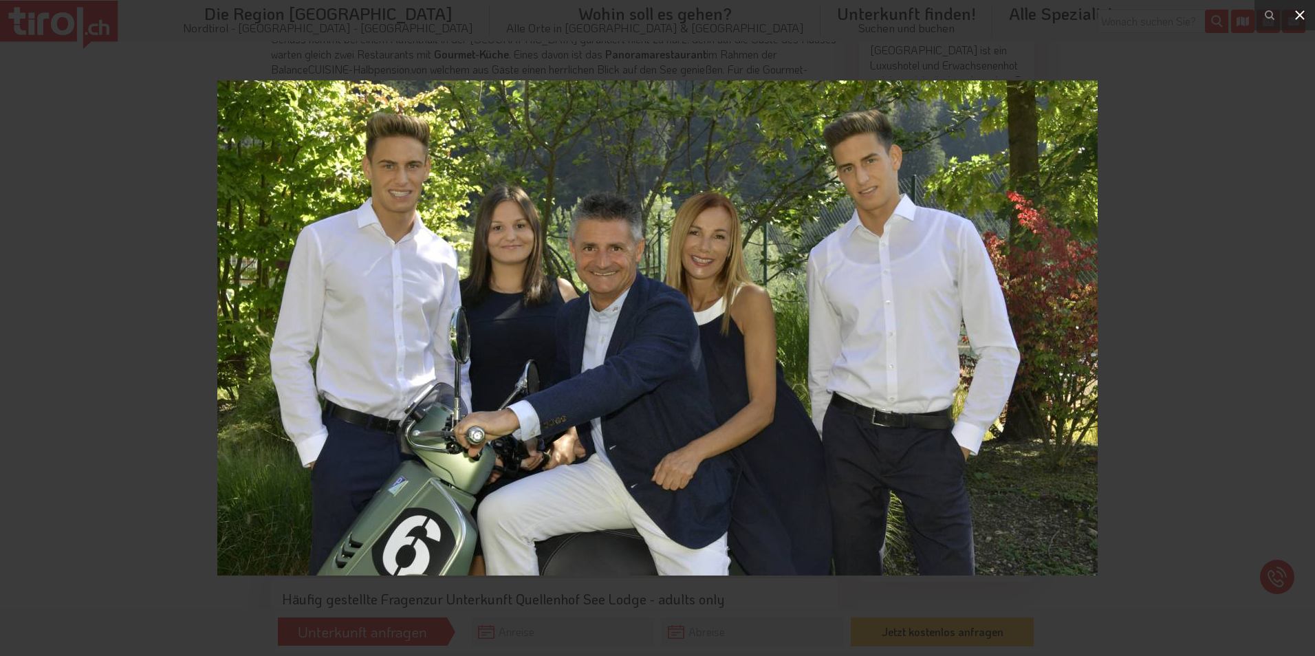
click at [1304, 16] on icon at bounding box center [1299, 15] width 17 height 17
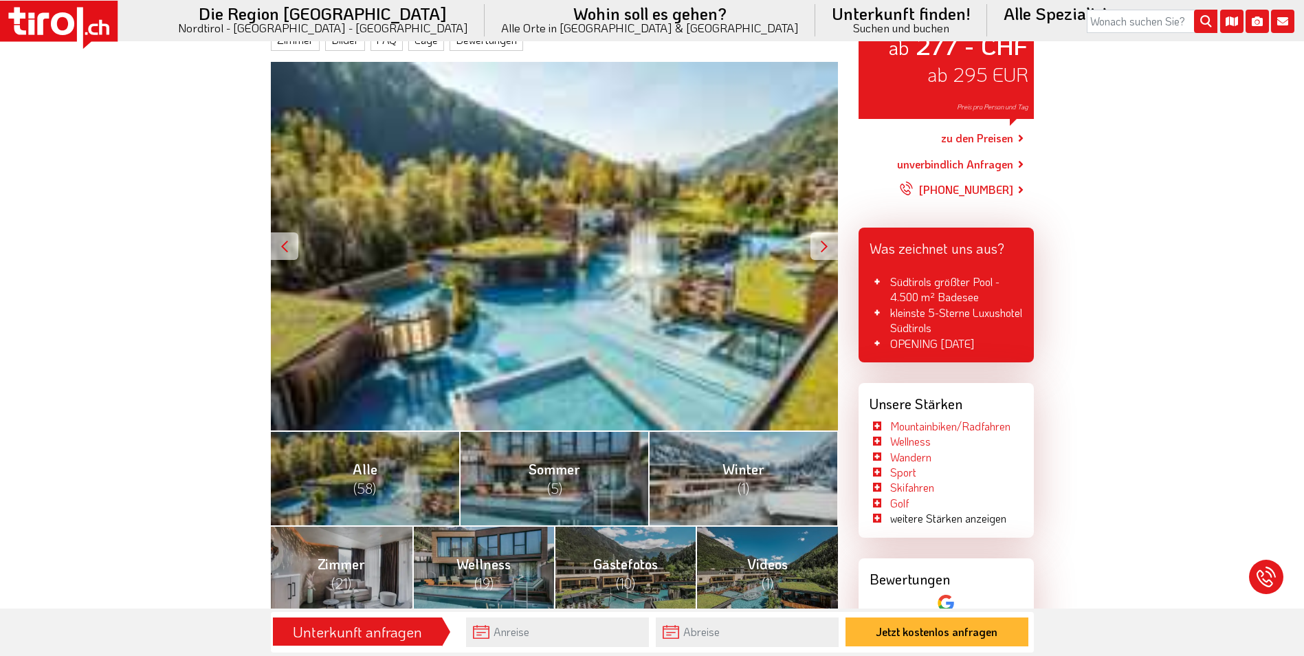
scroll to position [0, 0]
